Goal: Task Accomplishment & Management: Use online tool/utility

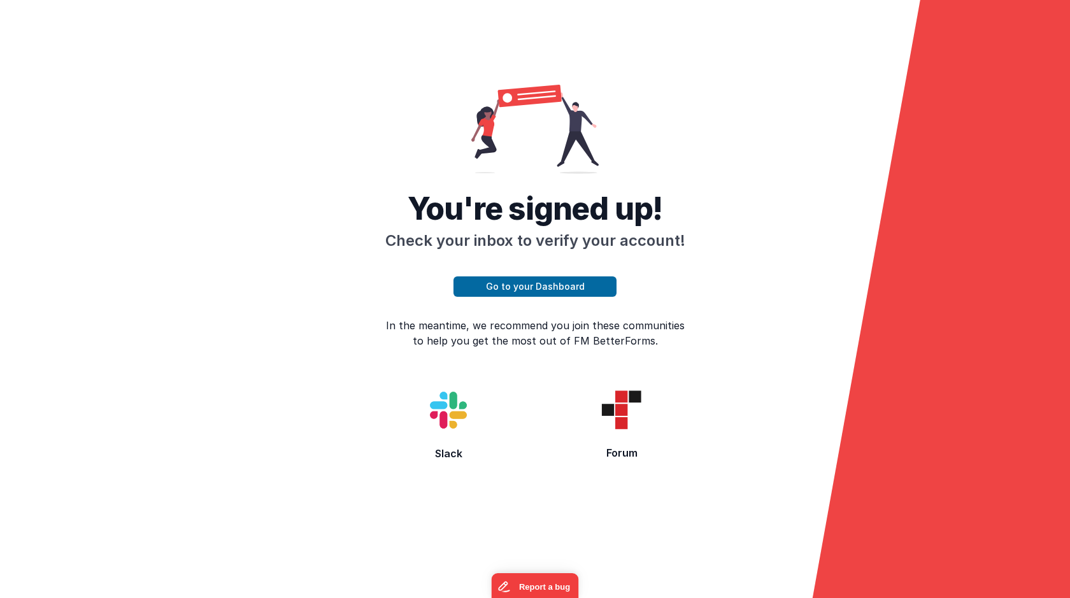
click at [442, 399] on img at bounding box center [447, 409] width 81 height 81
click at [521, 277] on button "Go to your Dashboard" at bounding box center [534, 286] width 163 height 20
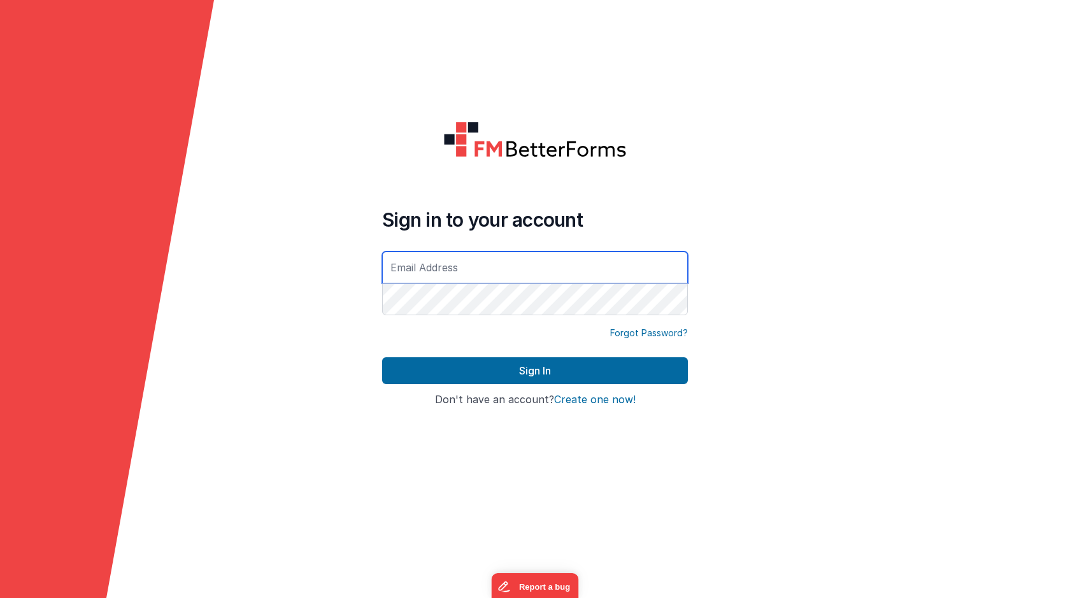
type input "siplussa@gmail.com"
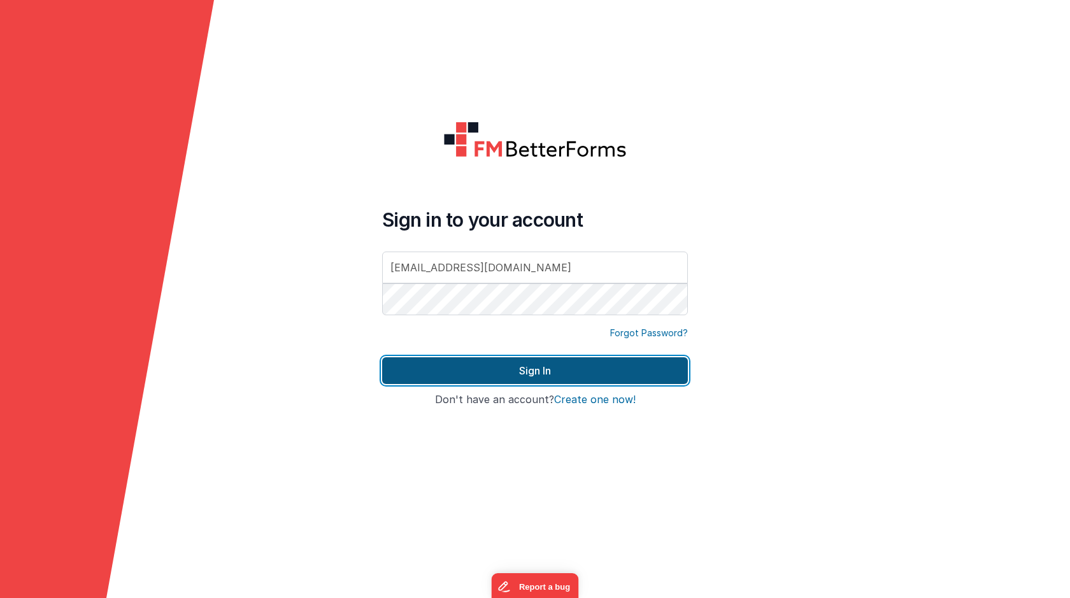
click at [549, 379] on button "Sign In" at bounding box center [535, 370] width 306 height 27
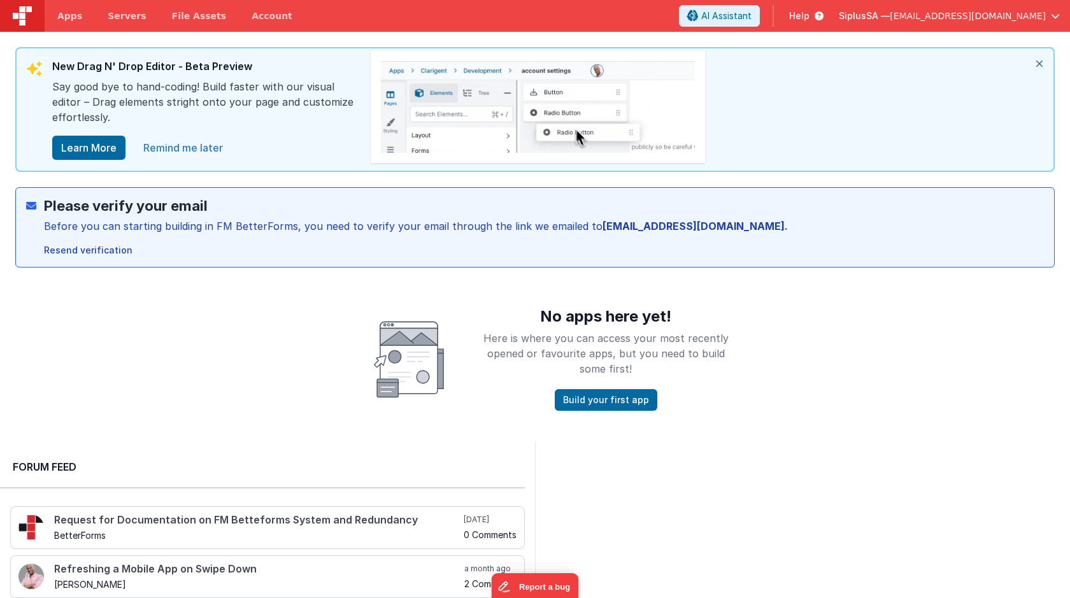
click at [196, 145] on link "Remind me later" at bounding box center [183, 147] width 95 height 25
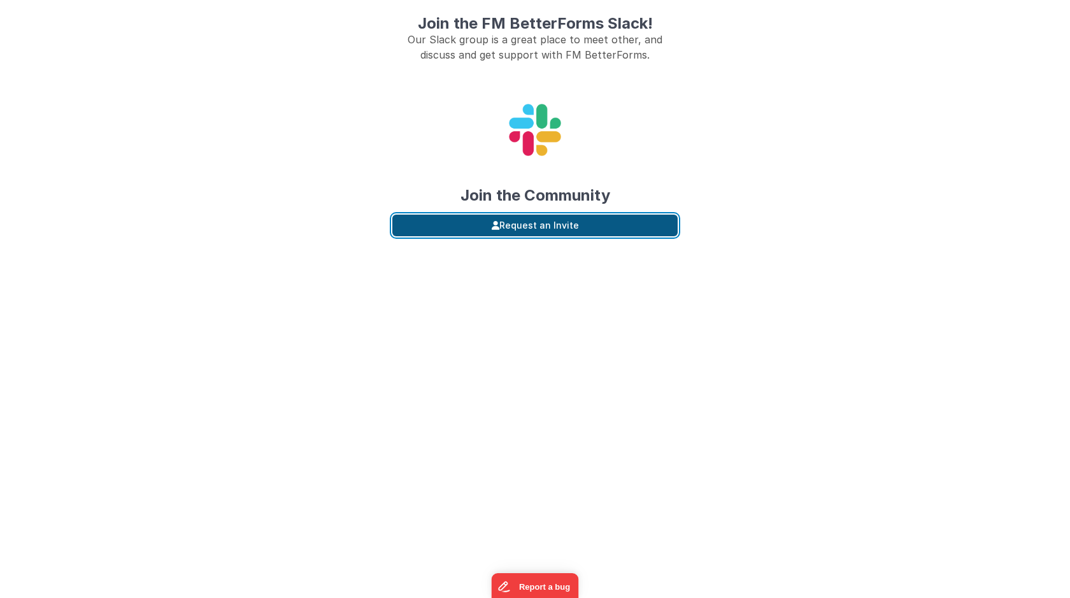
click at [523, 232] on button "Request an Invite" at bounding box center [534, 226] width 285 height 22
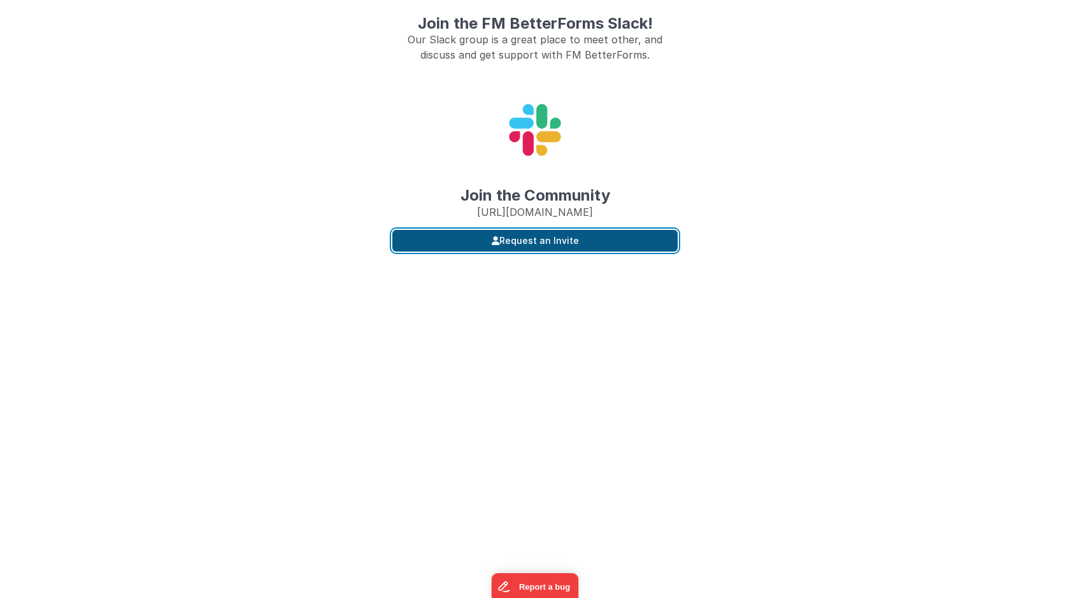
click at [504, 251] on button "Request an Invite" at bounding box center [534, 241] width 285 height 22
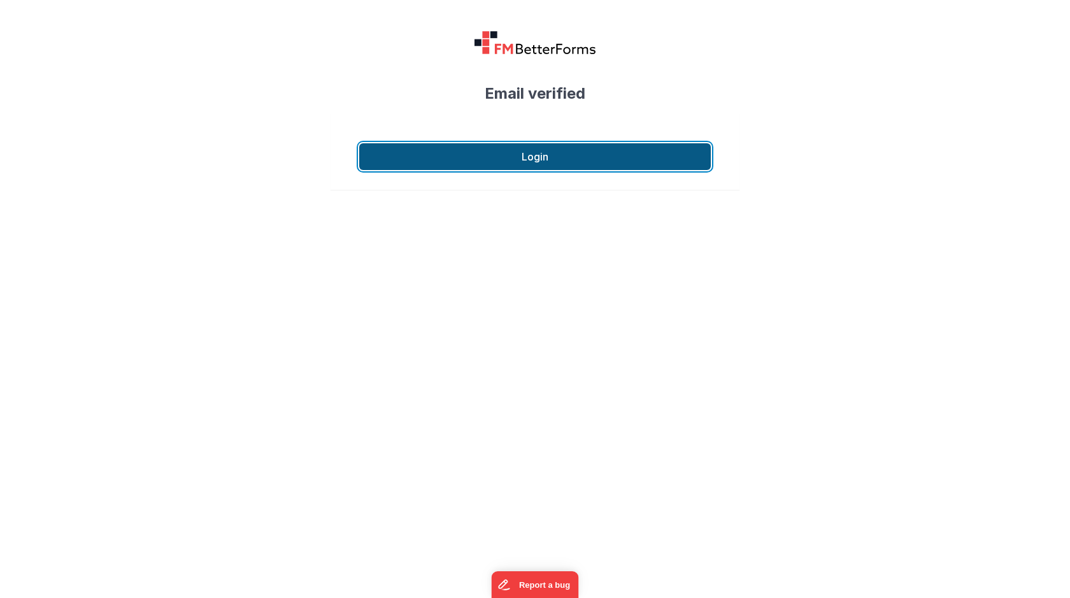
click at [552, 156] on button "Login" at bounding box center [534, 156] width 351 height 27
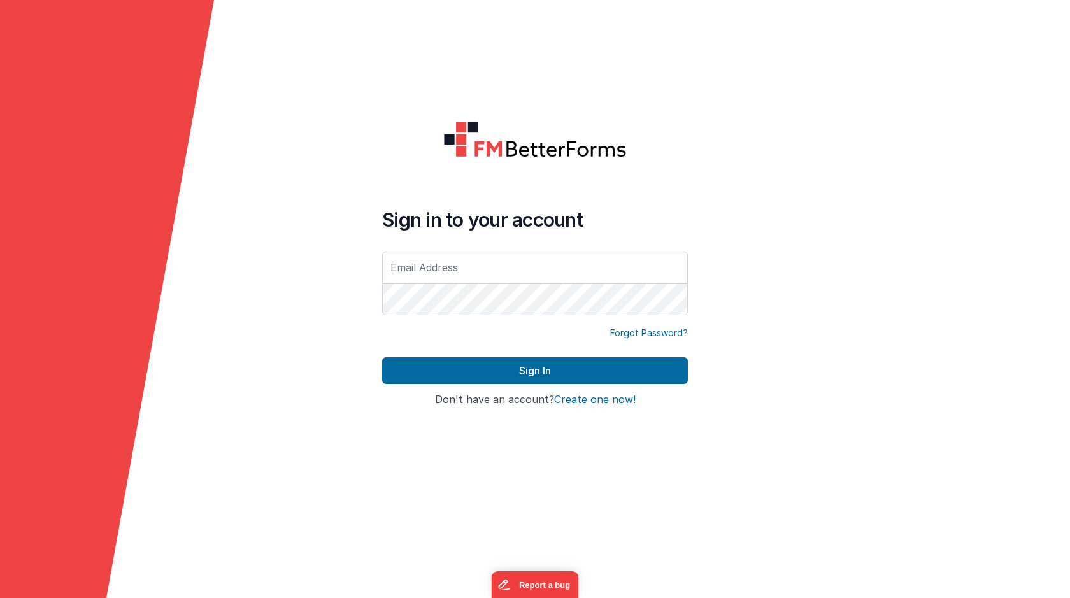
type input "[EMAIL_ADDRESS][DOMAIN_NAME]"
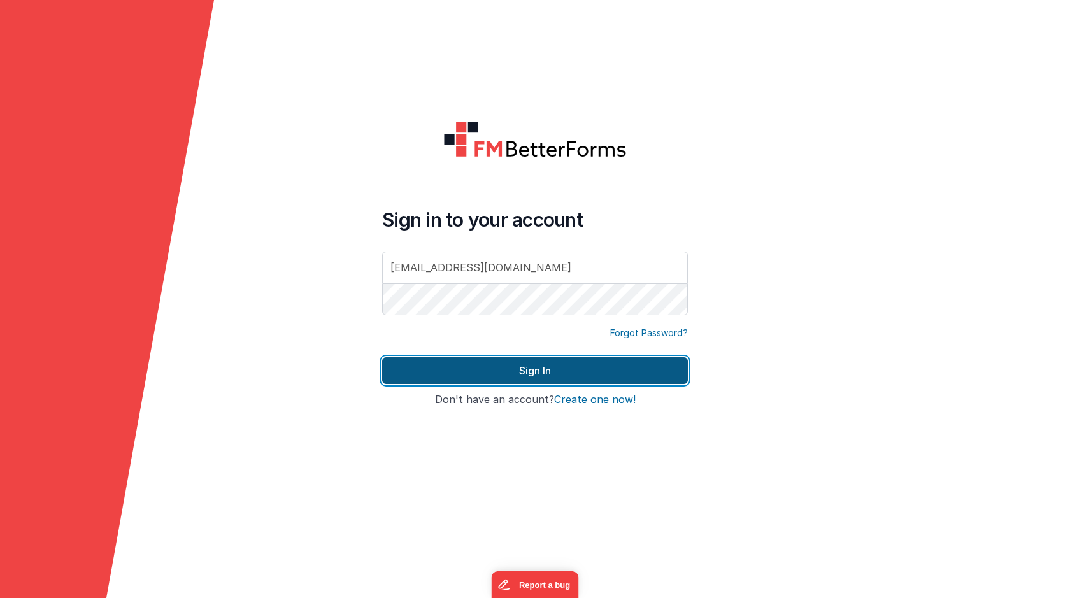
click at [512, 364] on button "Sign In" at bounding box center [535, 370] width 306 height 27
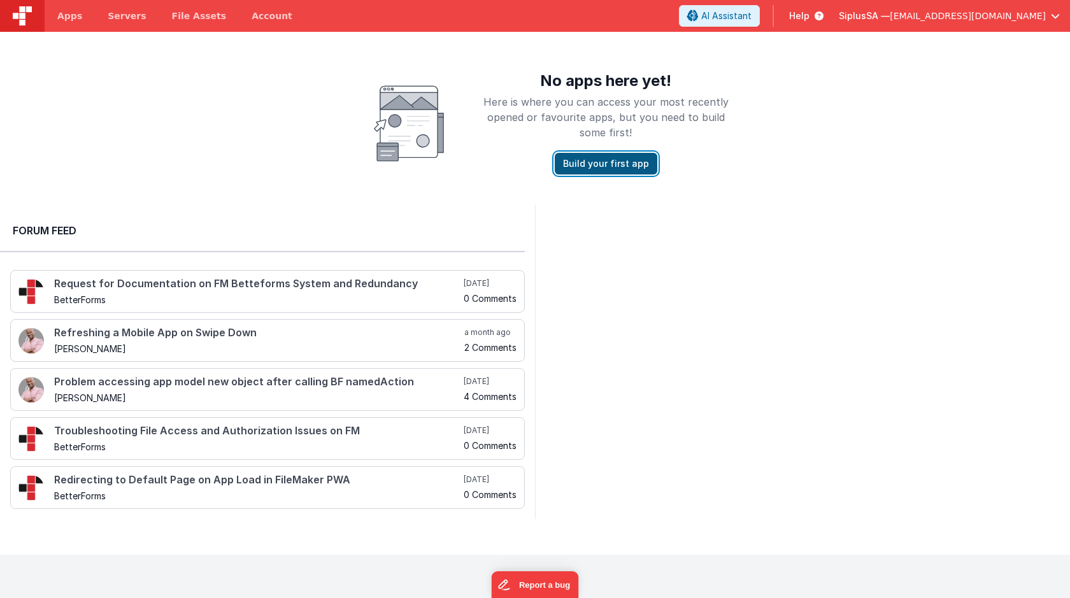
click at [609, 167] on button "Build your first app" at bounding box center [605, 164] width 102 height 22
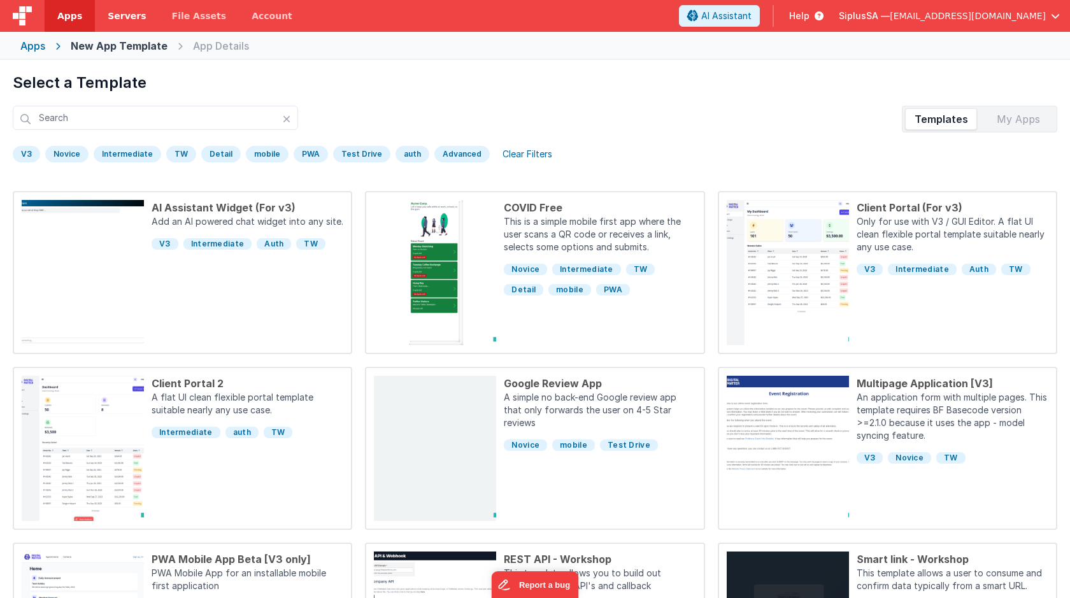
click at [127, 10] on span "Servers" at bounding box center [127, 16] width 38 height 13
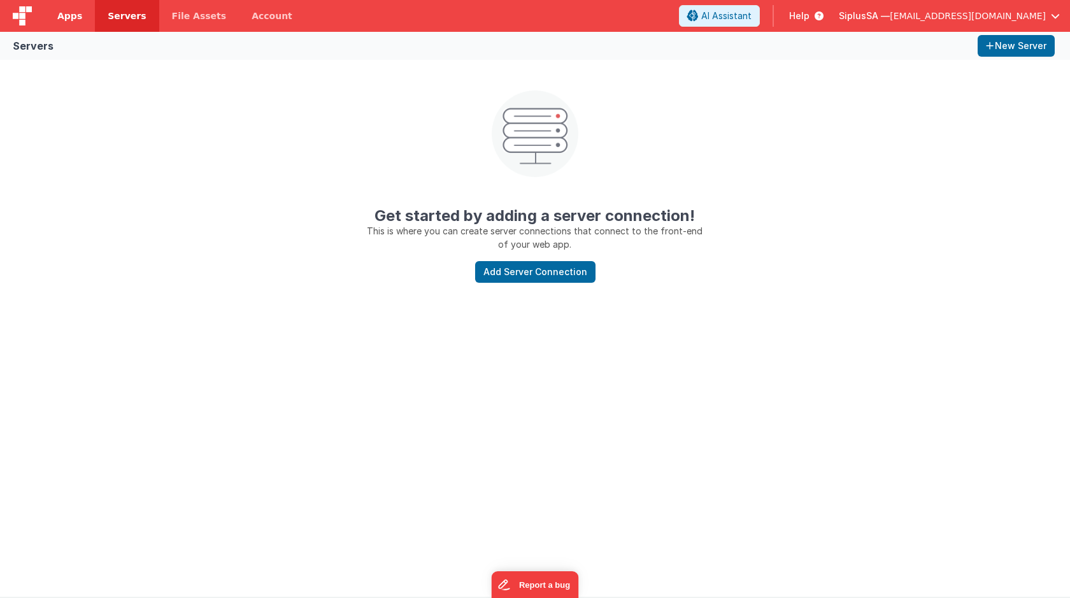
click at [77, 17] on span "Apps" at bounding box center [69, 16] width 25 height 13
